Goal: Task Accomplishment & Management: Use online tool/utility

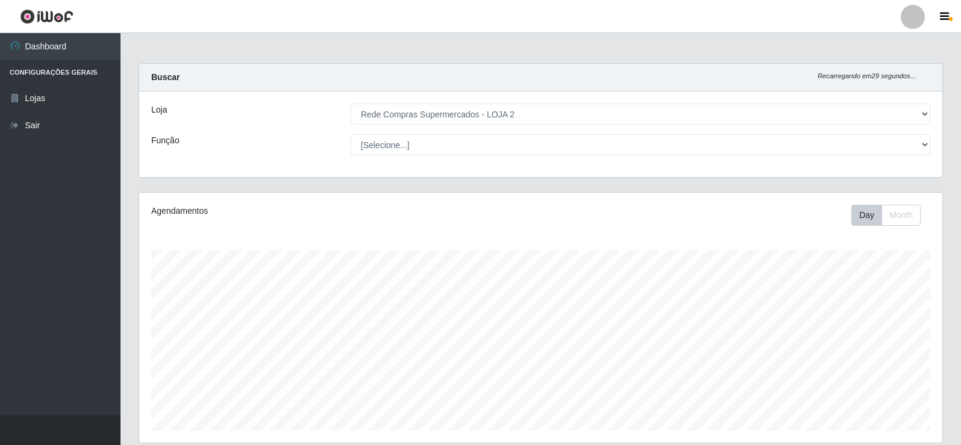
select select "161"
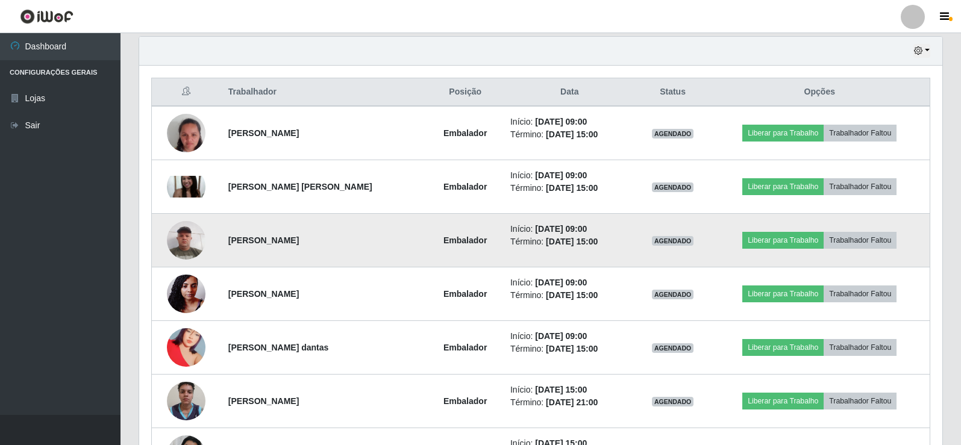
scroll to position [250, 803]
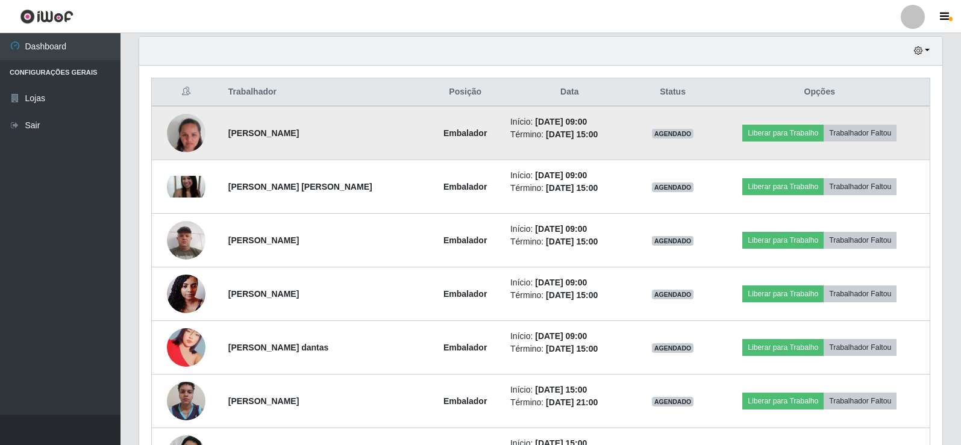
click at [793, 120] on td "Liberar para Trabalho Trabalhador Faltou" at bounding box center [820, 133] width 220 height 54
click at [771, 142] on button "Liberar para Trabalho" at bounding box center [782, 133] width 81 height 17
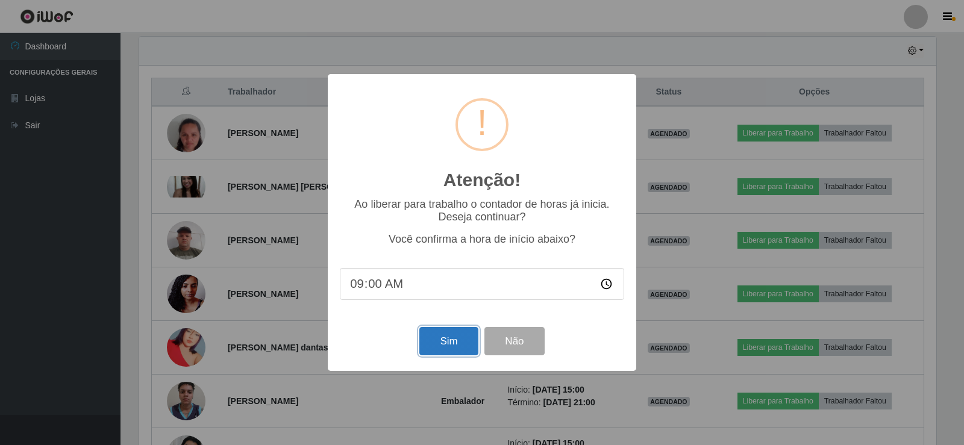
click at [451, 344] on button "Sim" at bounding box center [448, 341] width 58 height 28
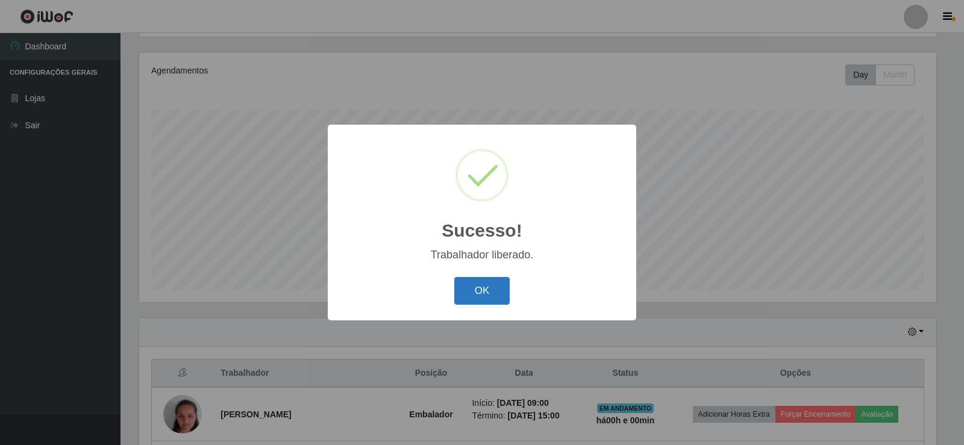
click at [494, 287] on button "OK" at bounding box center [482, 291] width 56 height 28
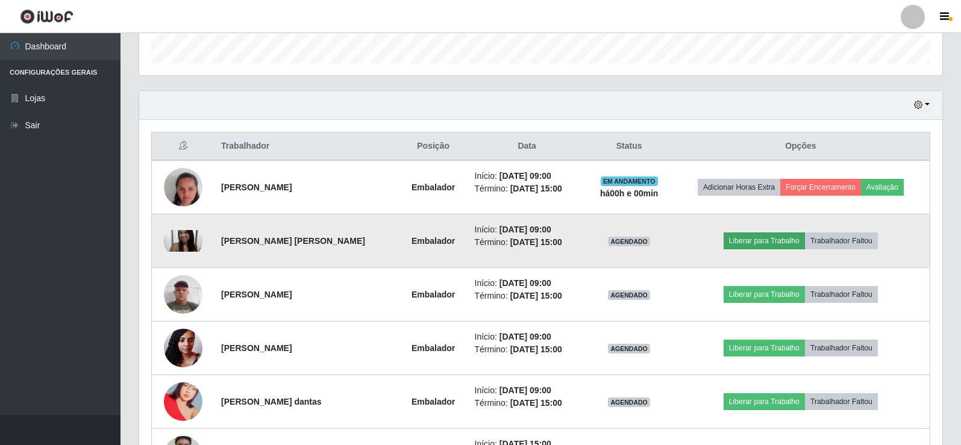
scroll to position [381, 0]
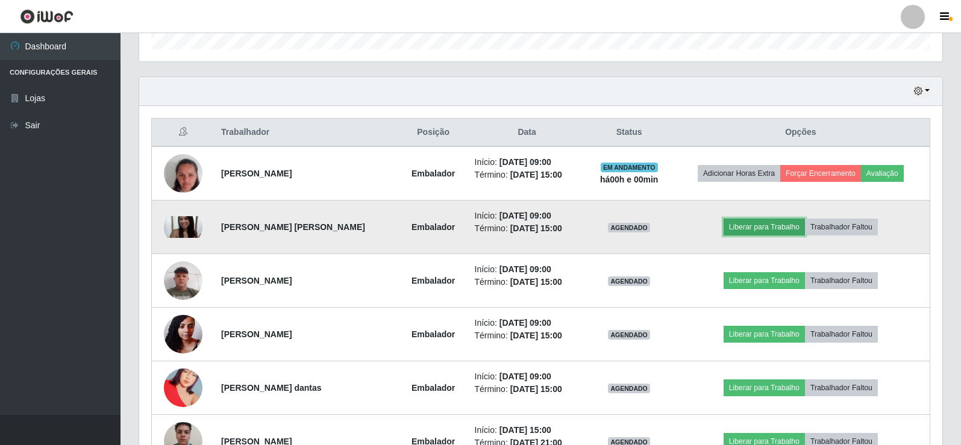
click at [793, 231] on button "Liberar para Trabalho" at bounding box center [763, 227] width 81 height 17
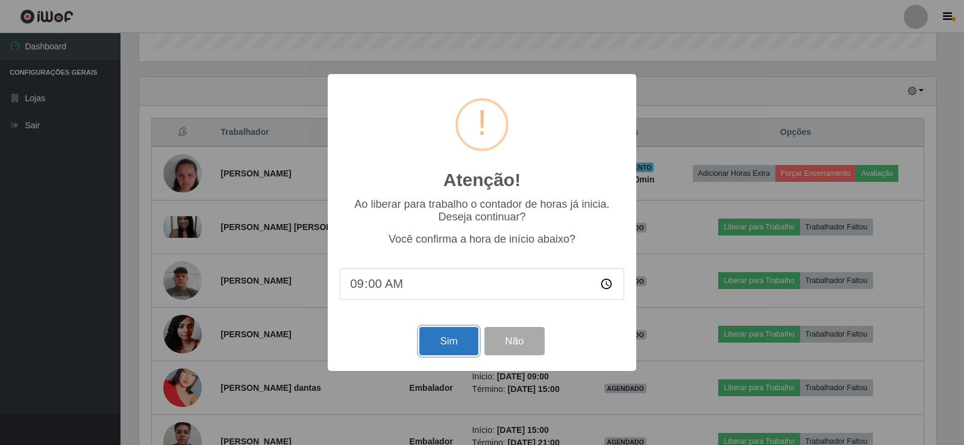
click at [452, 342] on button "Sim" at bounding box center [448, 341] width 58 height 28
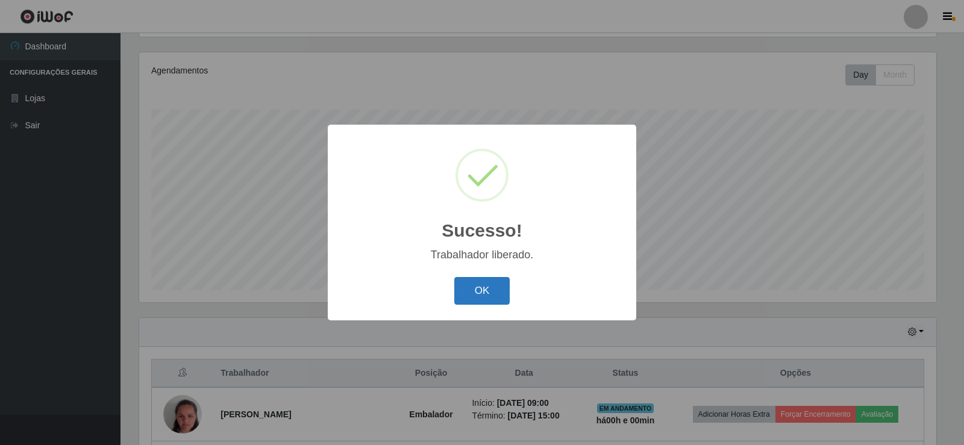
click at [490, 298] on button "OK" at bounding box center [482, 291] width 56 height 28
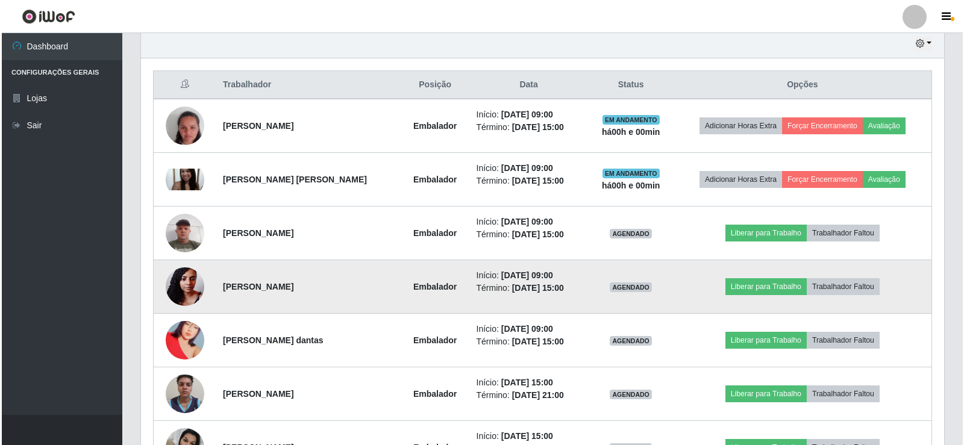
scroll to position [442, 0]
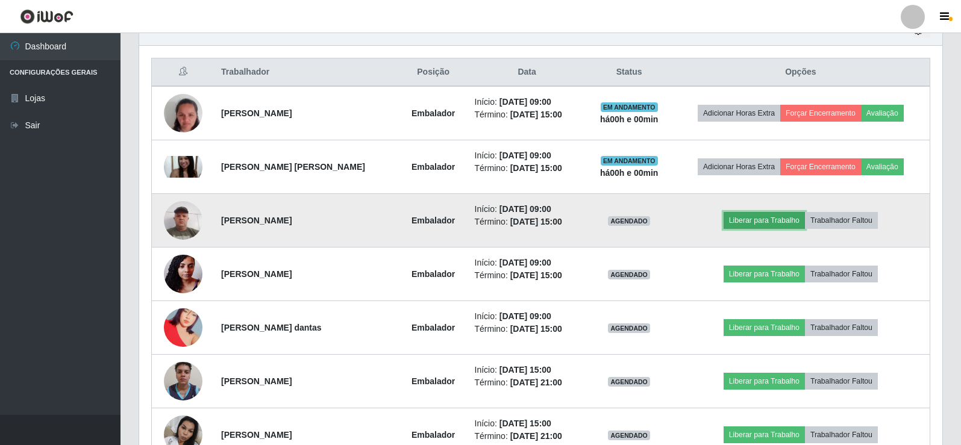
click at [764, 213] on button "Liberar para Trabalho" at bounding box center [763, 220] width 81 height 17
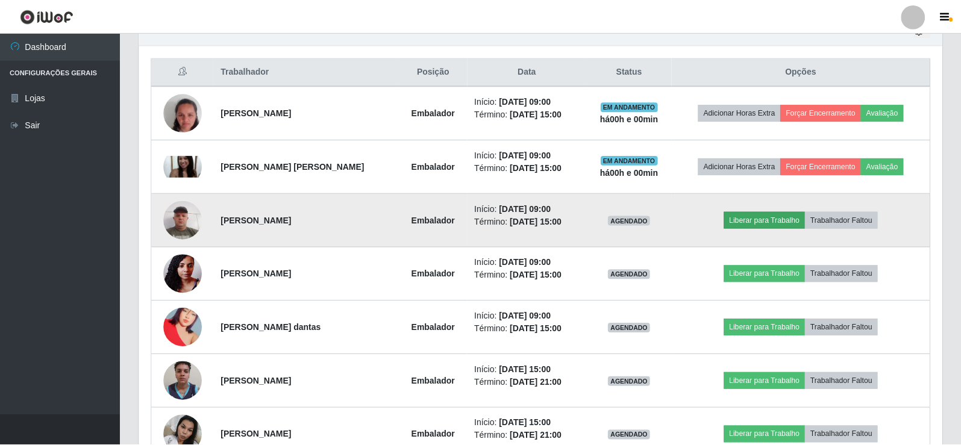
scroll to position [250, 797]
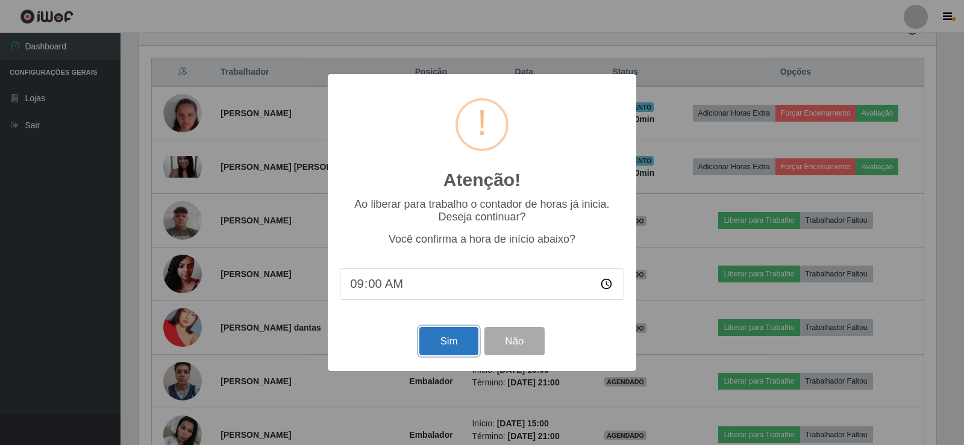
click at [434, 343] on button "Sim" at bounding box center [448, 341] width 58 height 28
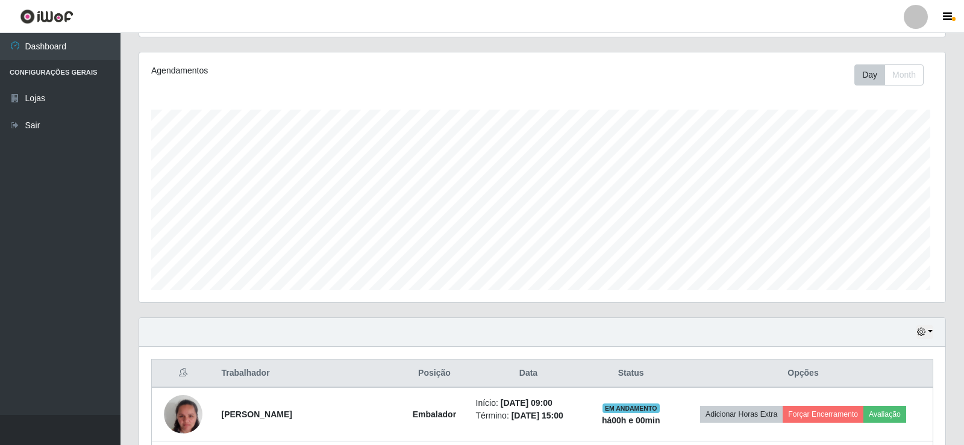
scroll to position [0, 0]
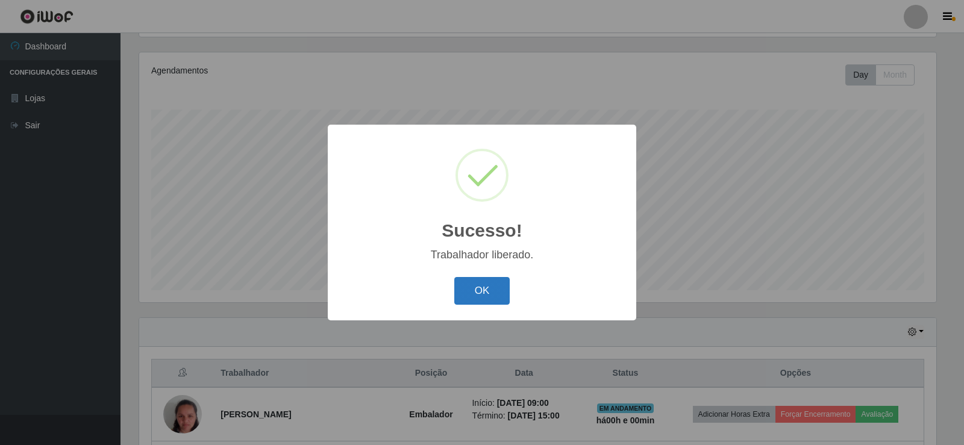
click at [489, 290] on button "OK" at bounding box center [482, 291] width 56 height 28
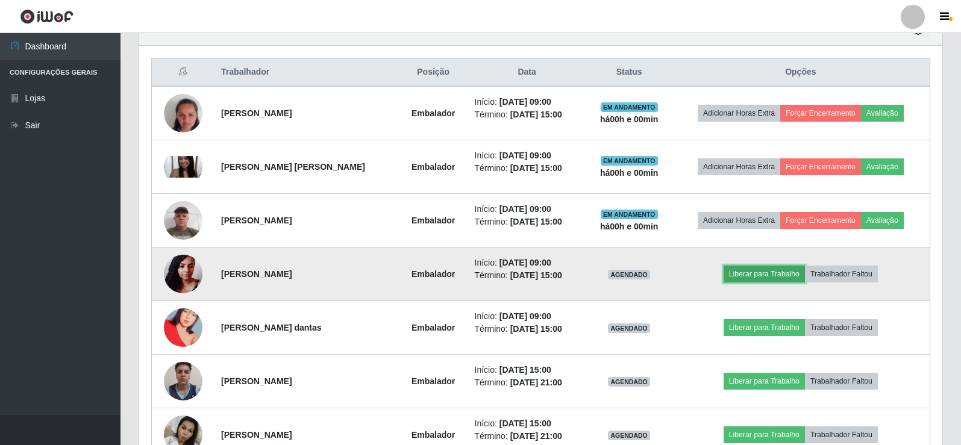
click at [771, 276] on button "Liberar para Trabalho" at bounding box center [763, 274] width 81 height 17
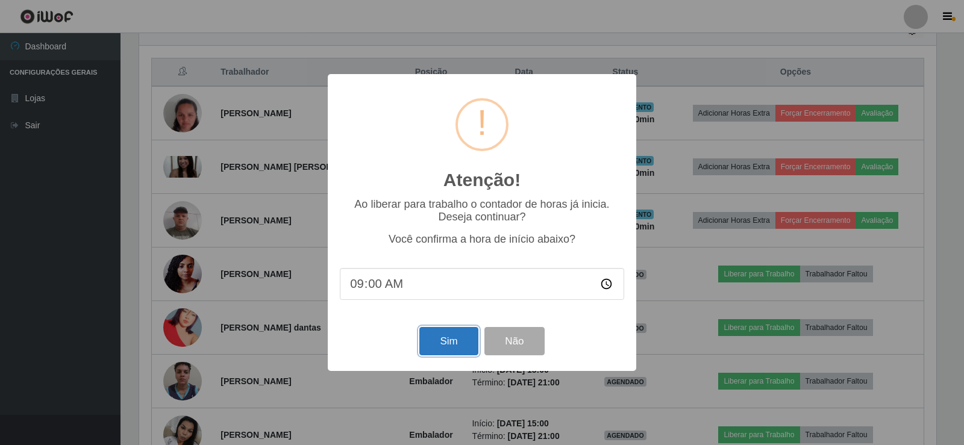
click at [432, 345] on button "Sim" at bounding box center [448, 341] width 58 height 28
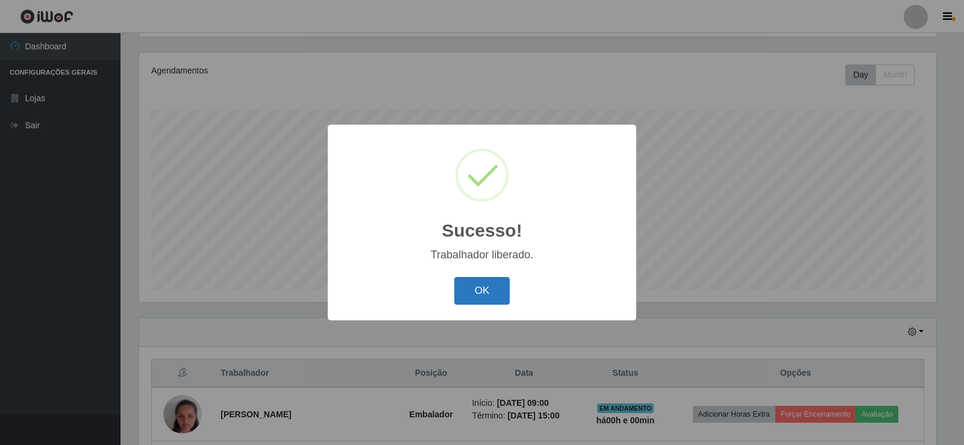
click at [499, 290] on button "OK" at bounding box center [482, 291] width 56 height 28
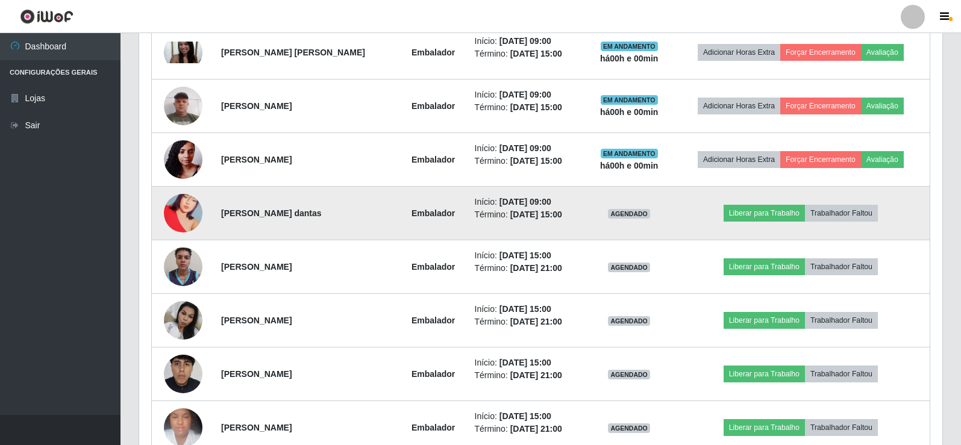
click at [183, 214] on img at bounding box center [183, 213] width 39 height 69
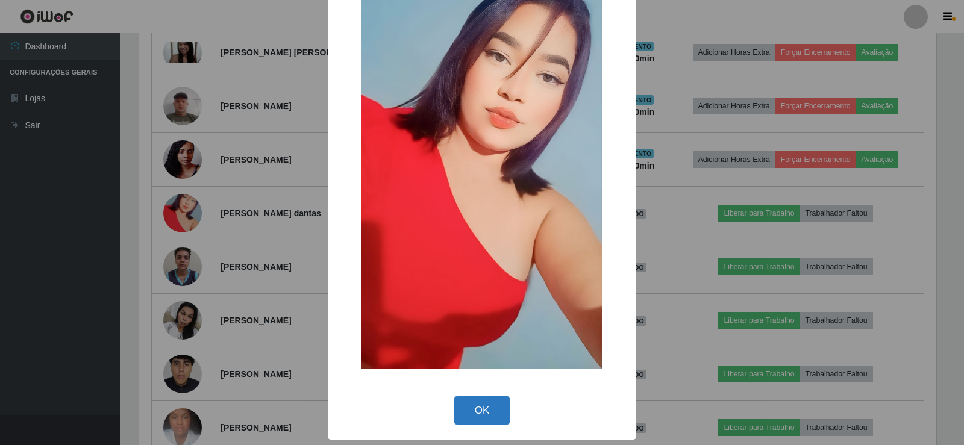
click at [484, 408] on button "OK" at bounding box center [482, 410] width 56 height 28
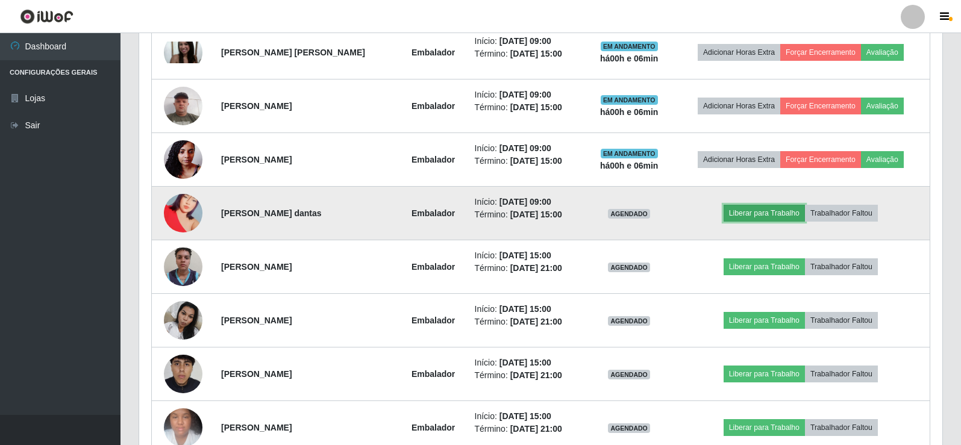
click at [754, 209] on button "Liberar para Trabalho" at bounding box center [763, 213] width 81 height 17
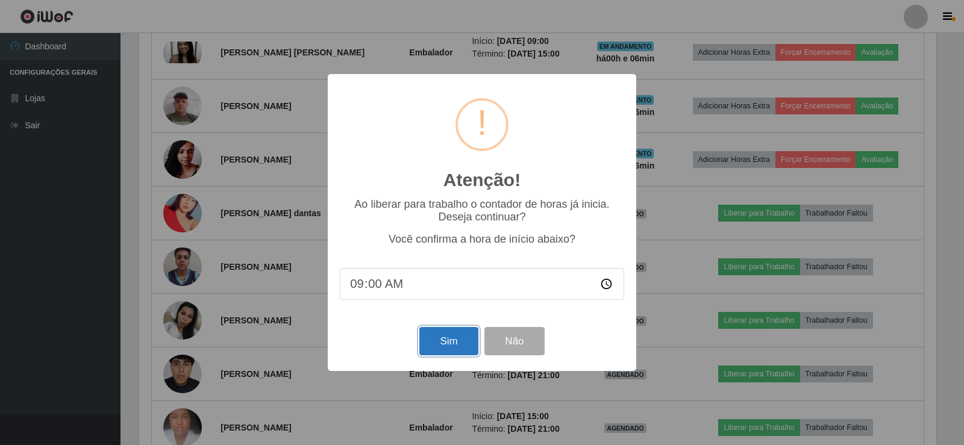
click at [454, 337] on button "Sim" at bounding box center [448, 341] width 58 height 28
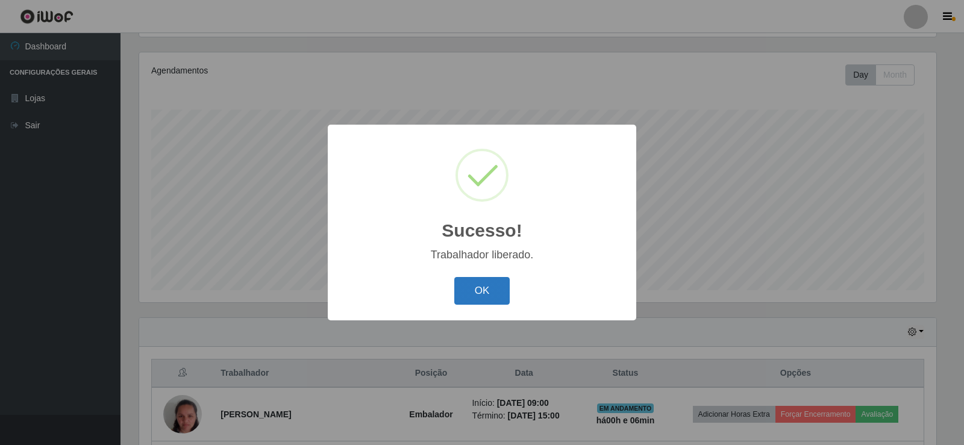
click at [475, 291] on button "OK" at bounding box center [482, 291] width 56 height 28
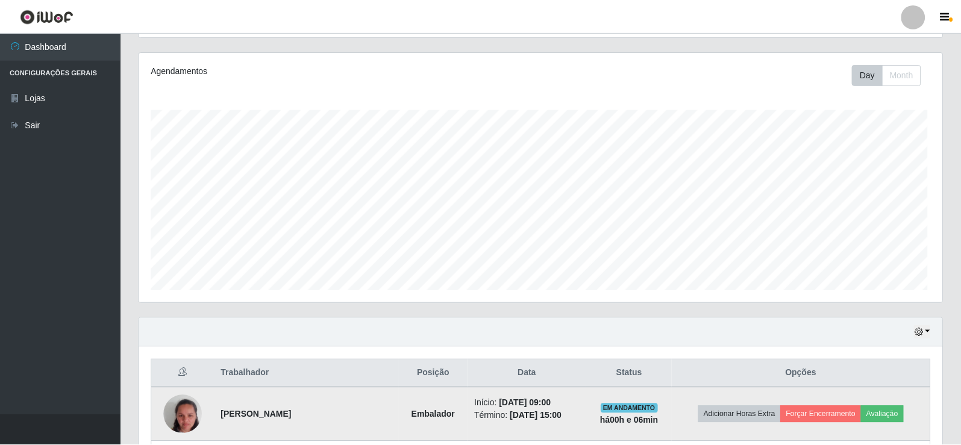
scroll to position [250, 803]
